Goal: Task Accomplishment & Management: Manage account settings

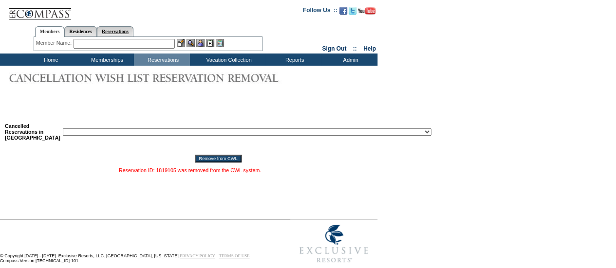
drag, startPoint x: 156, startPoint y: 103, endPoint x: 108, endPoint y: 29, distance: 88.3
click at [156, 103] on td at bounding box center [188, 104] width 372 height 12
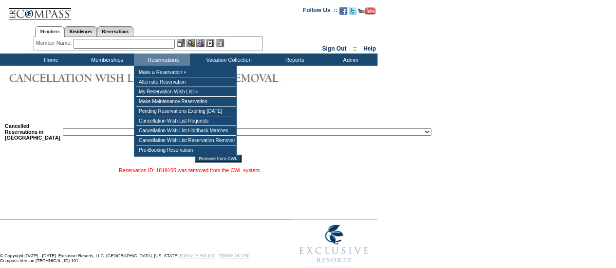
click at [106, 133] on select "Reservation ID: 1817610 (Miami Beach, Florida - 1 Hotel South Beach : 12/4/2025…" at bounding box center [247, 132] width 368 height 7
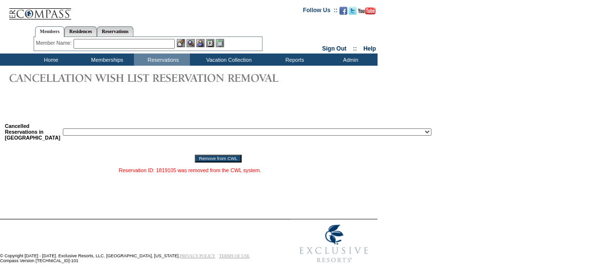
select select "1818925"
click at [63, 129] on select "Reservation ID: 1817610 (Miami Beach, Florida - 1 Hotel South Beach : 12/4/2025…" at bounding box center [247, 132] width 368 height 7
click at [195, 161] on input "Remove from CWL" at bounding box center [218, 159] width 46 height 8
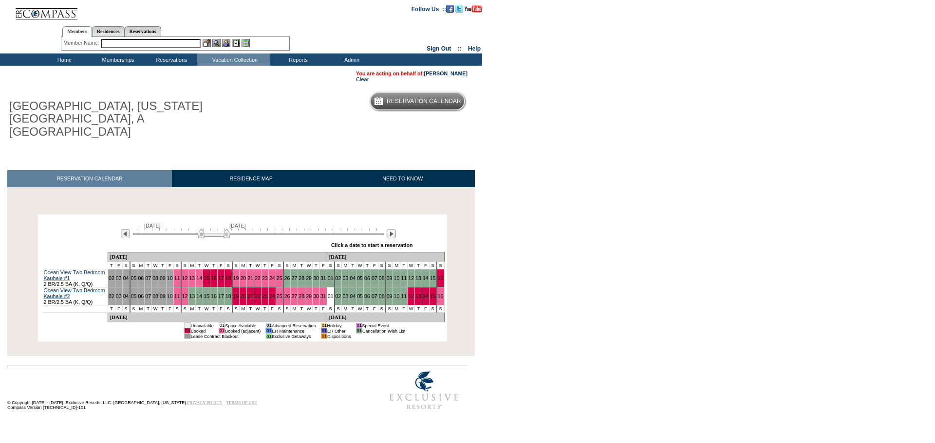
click at [209, 229] on img at bounding box center [214, 234] width 32 height 10
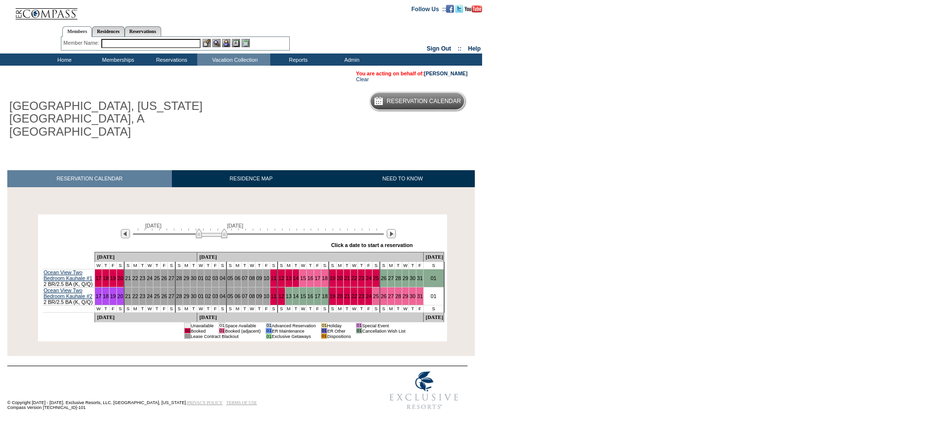
click at [208, 229] on img at bounding box center [212, 234] width 32 height 10
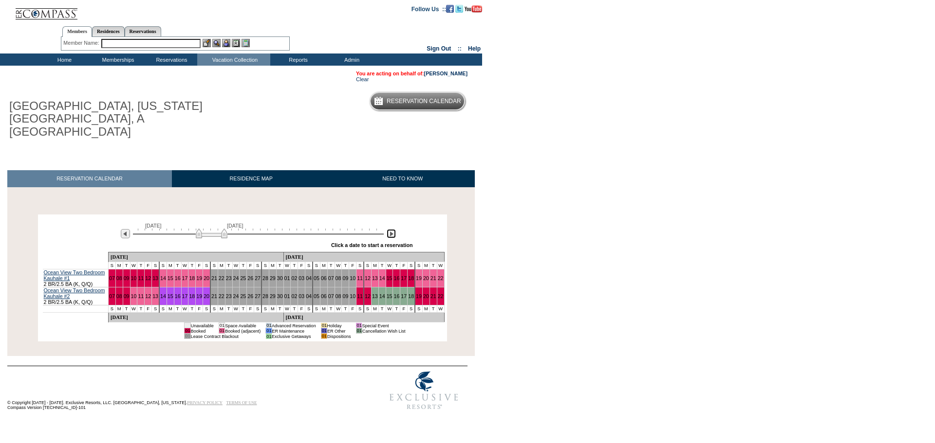
drag, startPoint x: 393, startPoint y: 223, endPoint x: 400, endPoint y: 235, distance: 13.9
click at [393, 229] on img at bounding box center [390, 233] width 9 height 9
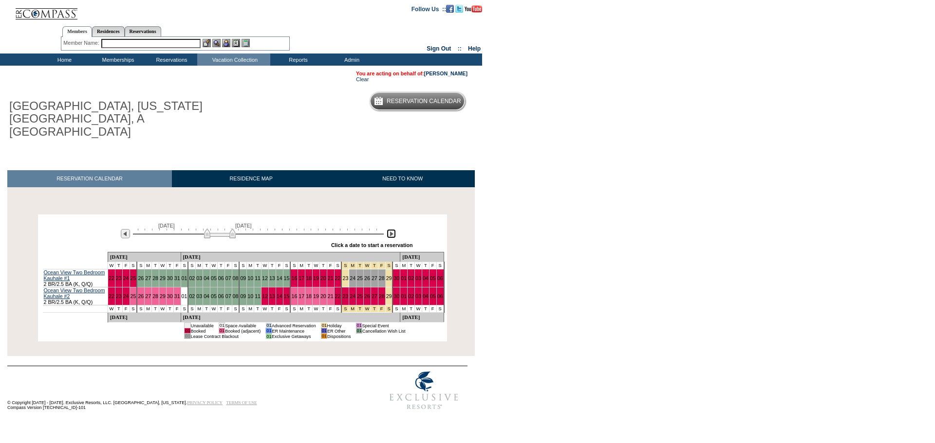
click at [392, 229] on img at bounding box center [390, 233] width 9 height 9
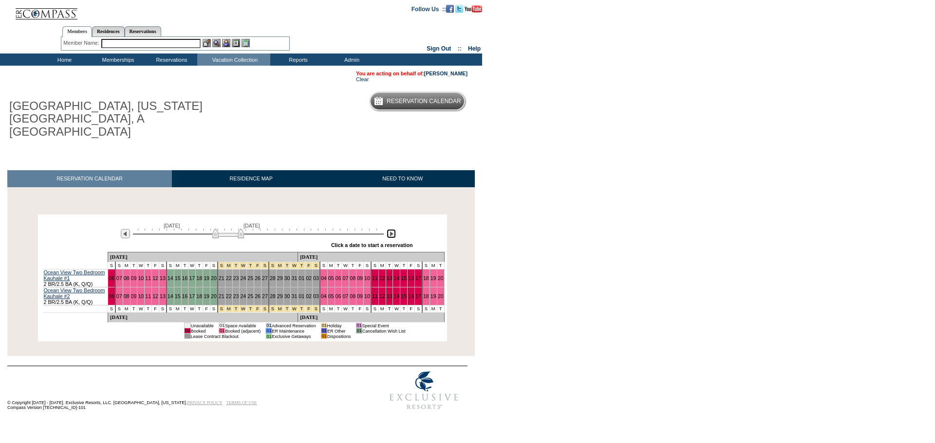
click at [392, 229] on img at bounding box center [390, 233] width 9 height 9
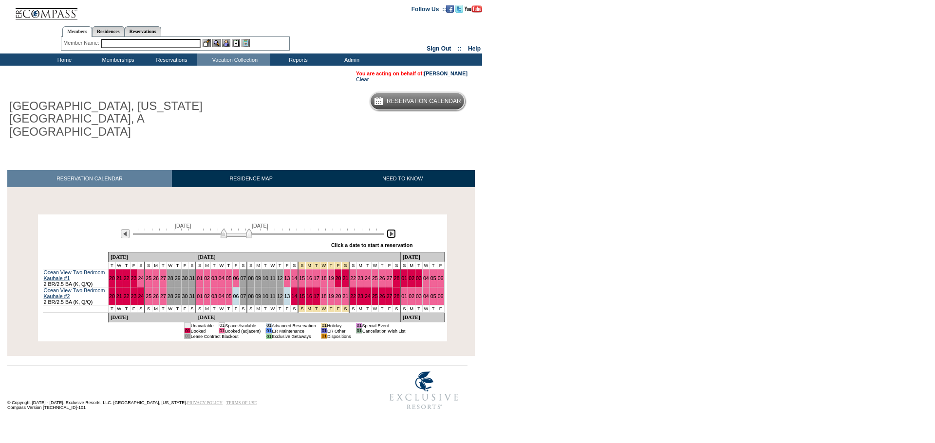
click at [392, 229] on img at bounding box center [390, 233] width 9 height 9
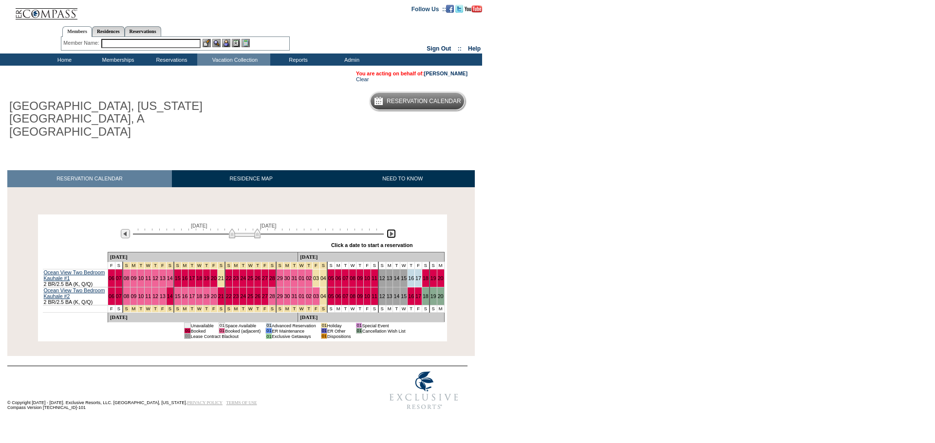
click at [392, 229] on img at bounding box center [390, 233] width 9 height 9
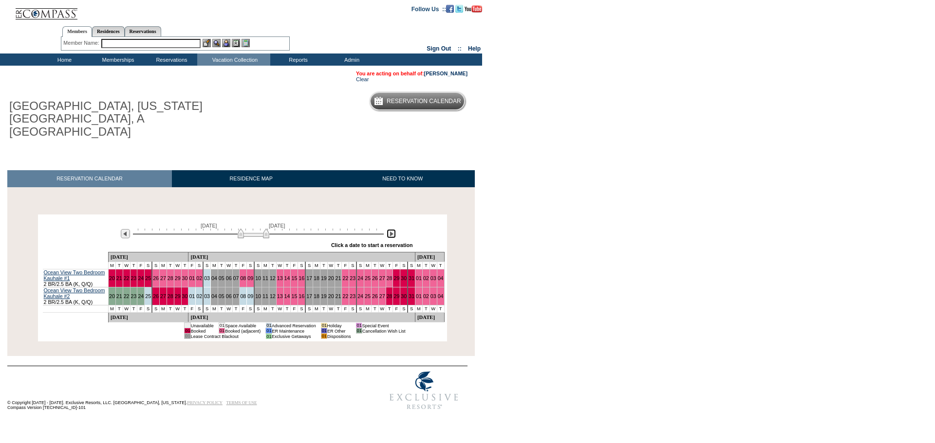
click at [392, 229] on img at bounding box center [390, 233] width 9 height 9
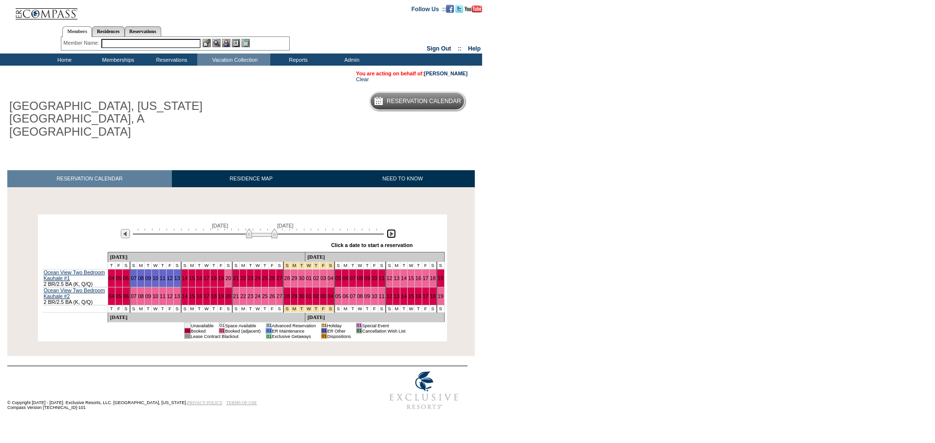
click at [392, 229] on img at bounding box center [390, 233] width 9 height 9
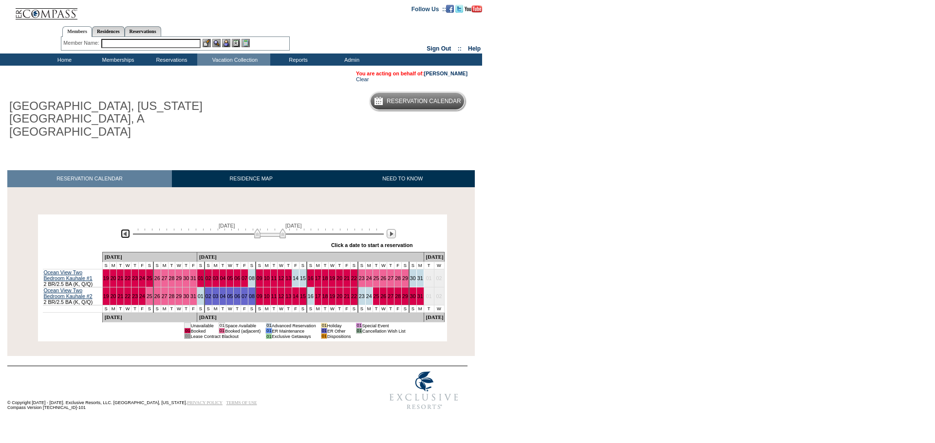
click at [124, 229] on img at bounding box center [125, 233] width 9 height 9
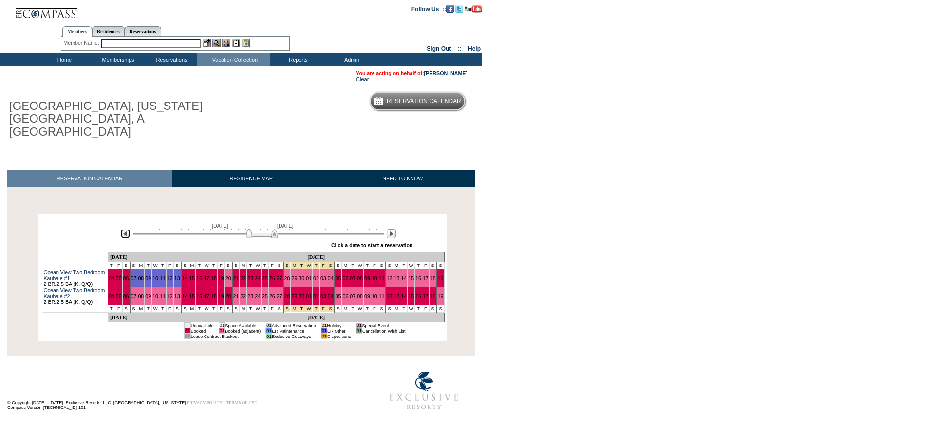
click at [124, 229] on img at bounding box center [125, 233] width 9 height 9
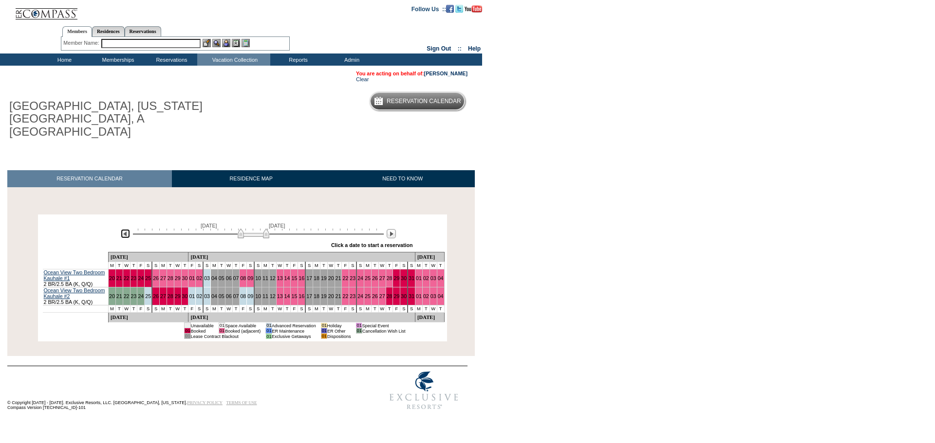
click at [124, 229] on img at bounding box center [125, 233] width 9 height 9
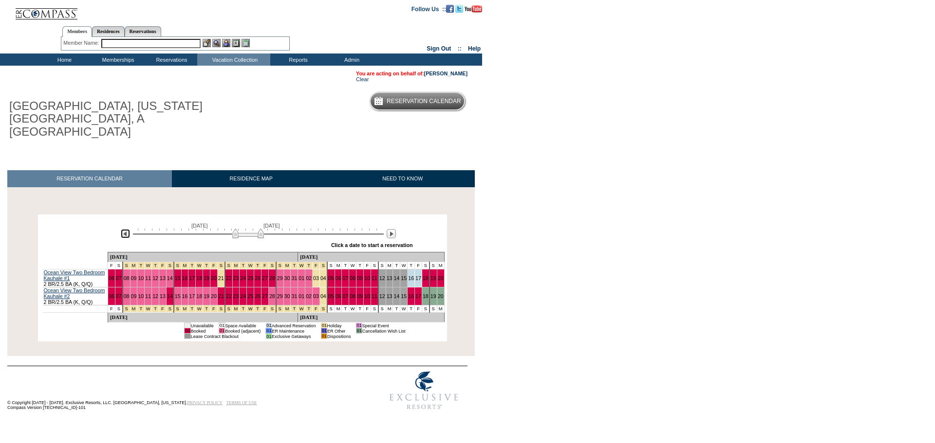
click at [246, 229] on img at bounding box center [248, 234] width 32 height 10
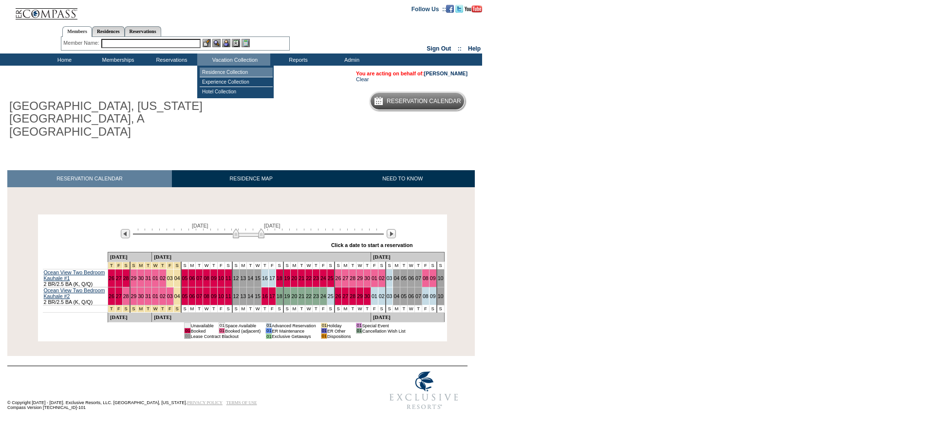
click at [215, 73] on td "Residence Collection" at bounding box center [236, 73] width 73 height 10
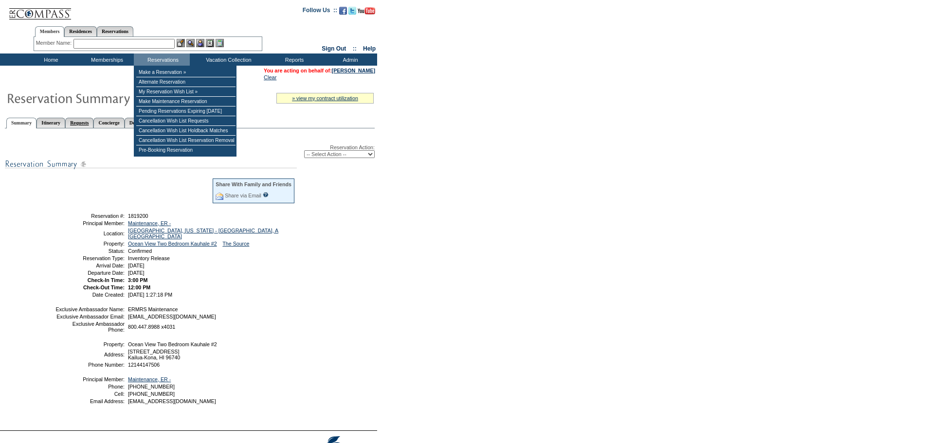
click at [93, 126] on link "Requests" at bounding box center [79, 123] width 28 height 10
